Goal: Navigation & Orientation: Find specific page/section

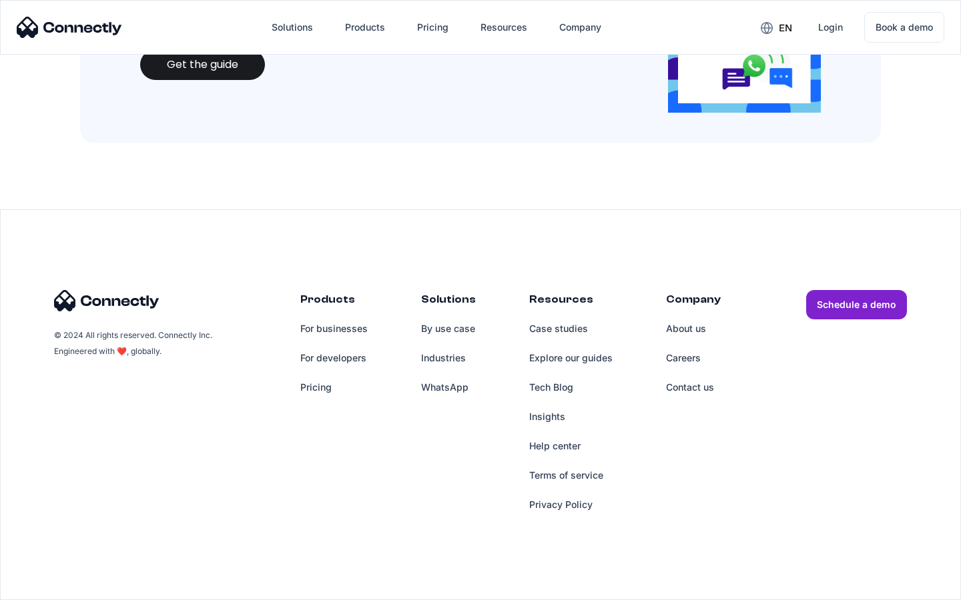
scroll to position [1450, 0]
